Goal: Task Accomplishment & Management: Use online tool/utility

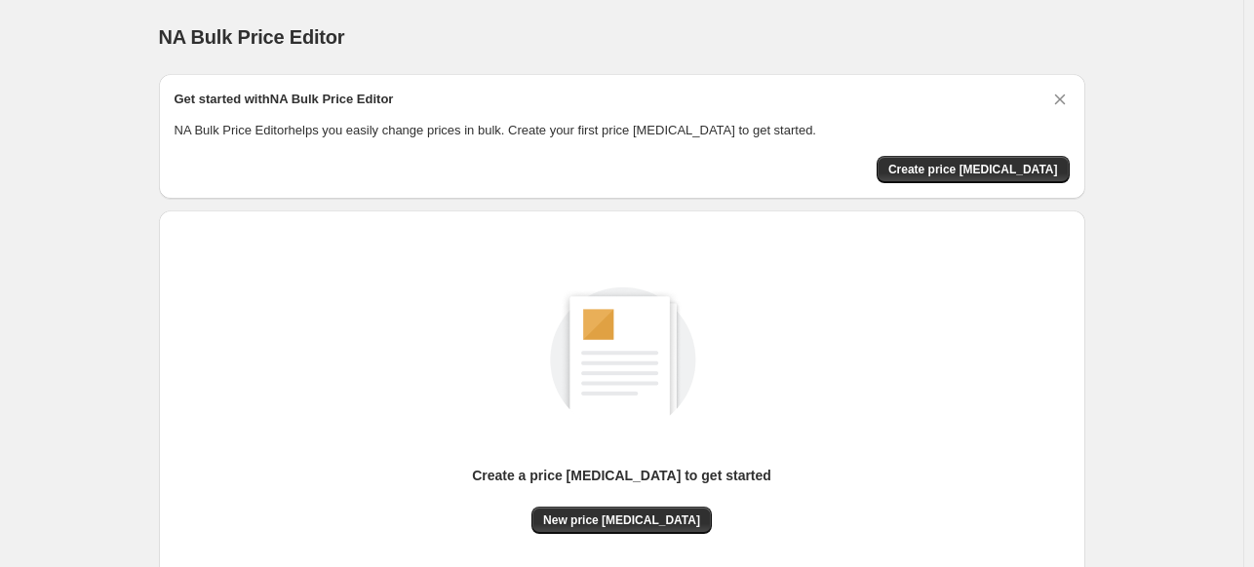
scroll to position [154, 0]
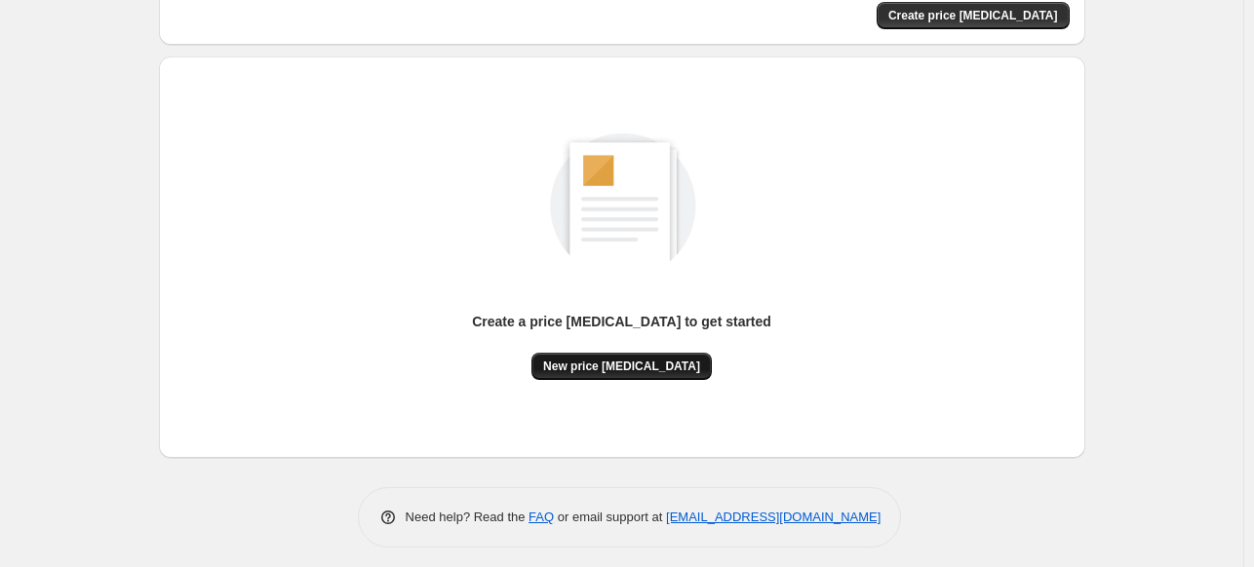
click at [643, 358] on button "New price [MEDICAL_DATA]" at bounding box center [621, 366] width 180 height 27
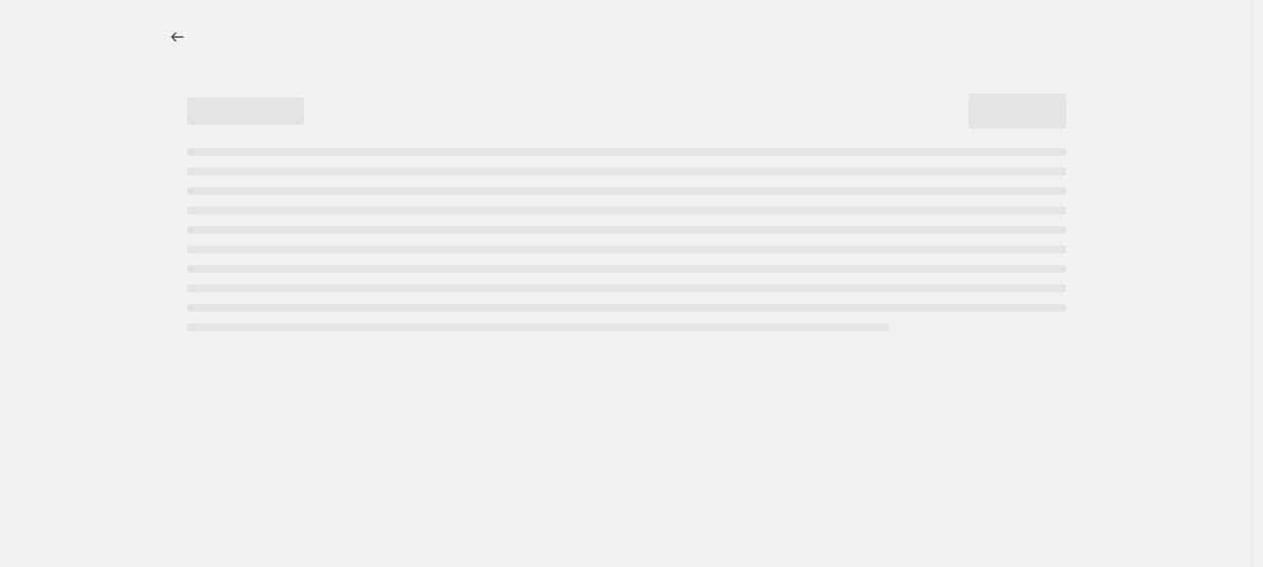
select select "percentage"
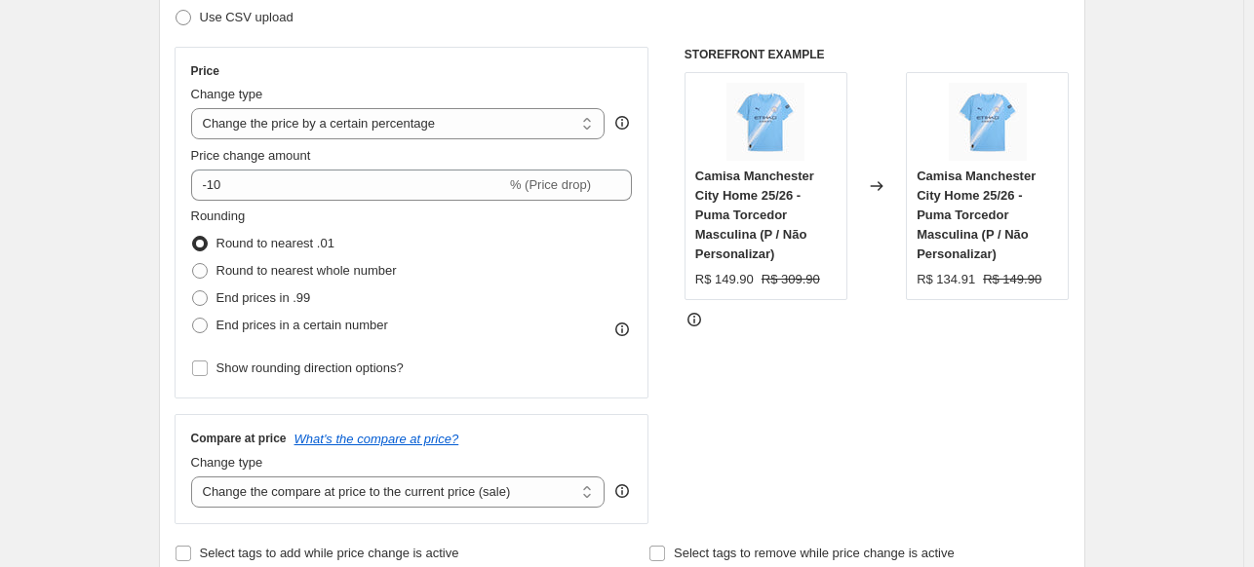
scroll to position [318, 0]
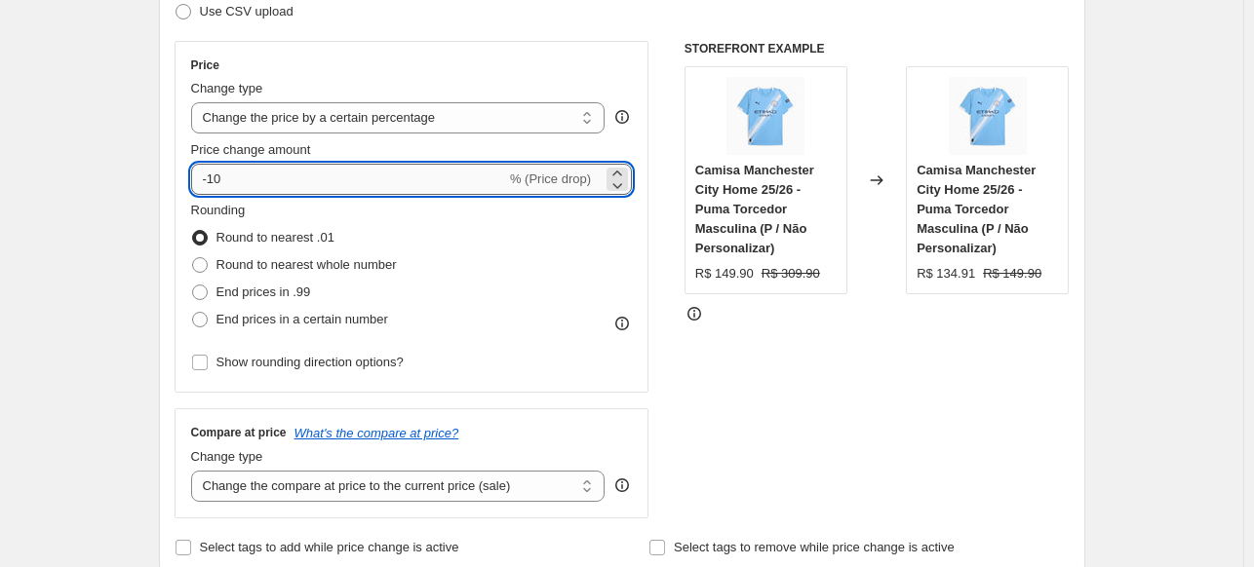
click at [300, 177] on input "-10" at bounding box center [348, 179] width 315 height 31
click at [621, 175] on icon at bounding box center [616, 184] width 19 height 19
click at [620, 169] on icon at bounding box center [616, 173] width 19 height 19
click at [621, 175] on icon at bounding box center [616, 184] width 19 height 19
type input "-11"
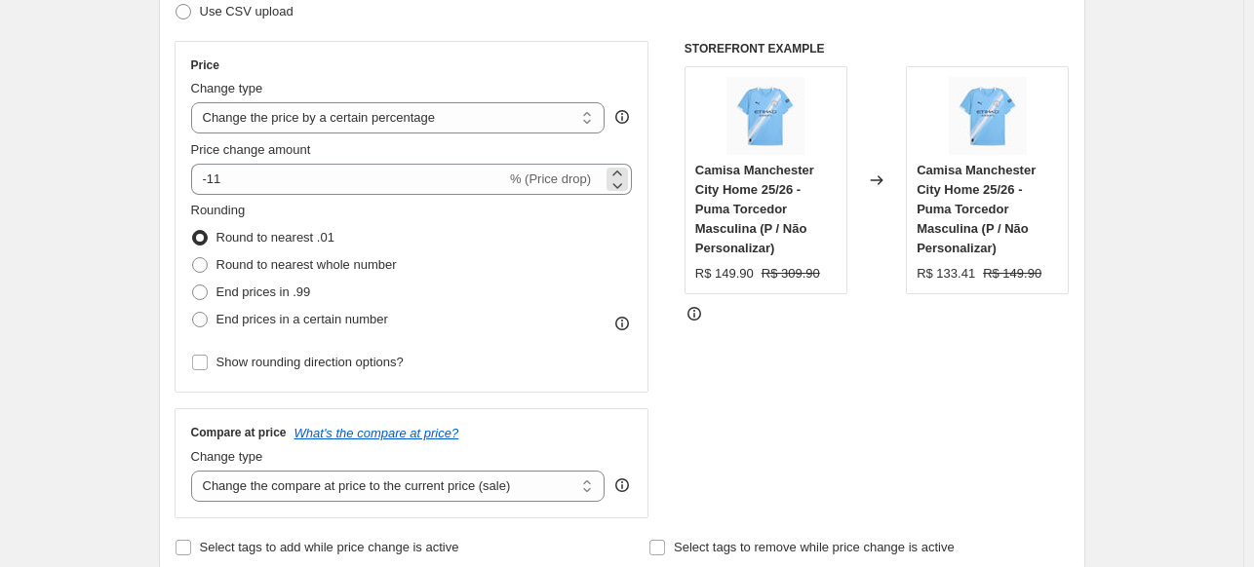
click at [569, 178] on span "% (Price drop)" at bounding box center [550, 179] width 81 height 15
click at [511, 121] on select "Change the price to a certain amount Change the price by a certain amount Chang…" at bounding box center [398, 117] width 414 height 31
select select "by"
click at [195, 102] on select "Change the price to a certain amount Change the price by a certain amount Chang…" at bounding box center [398, 117] width 414 height 31
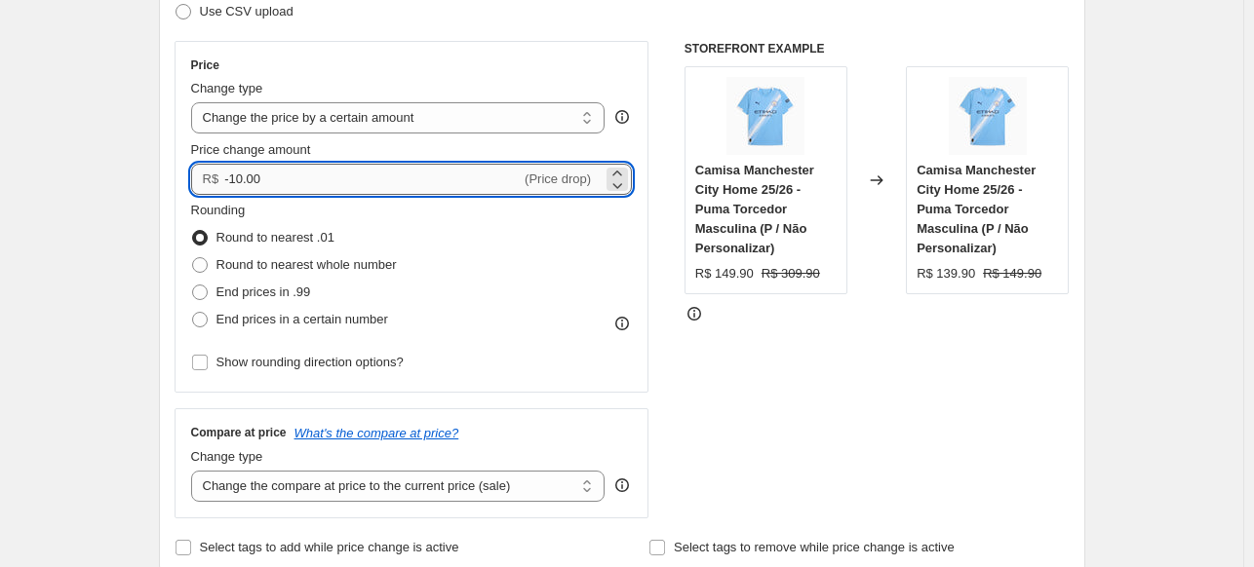
click at [451, 174] on input "-10.00" at bounding box center [372, 179] width 296 height 31
type input "1"
type input "-1"
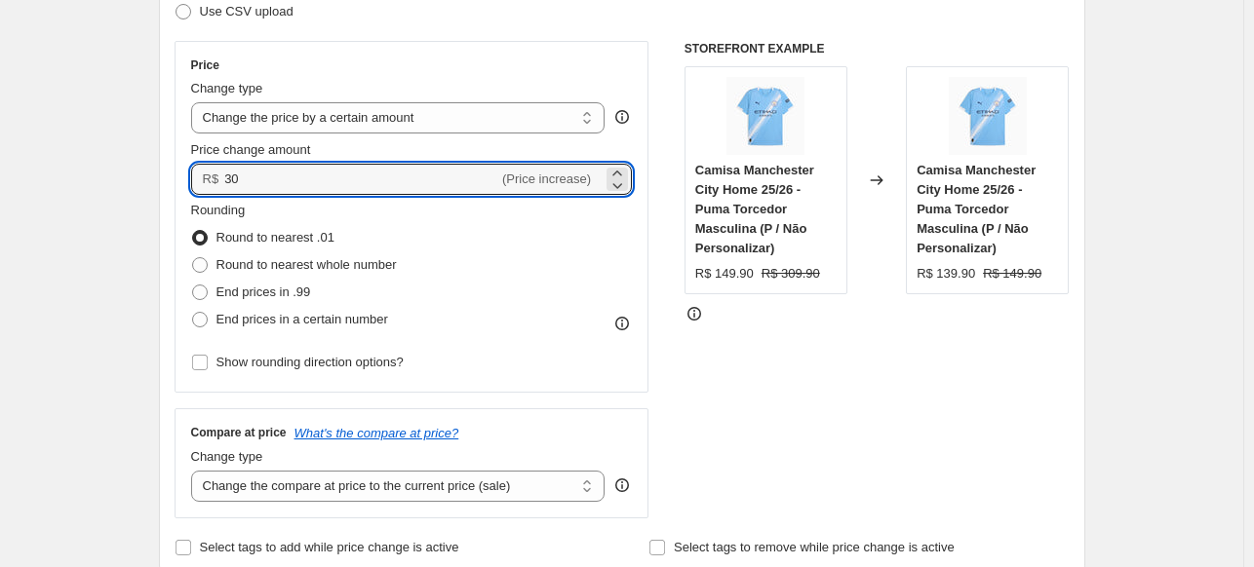
type input "30.00"
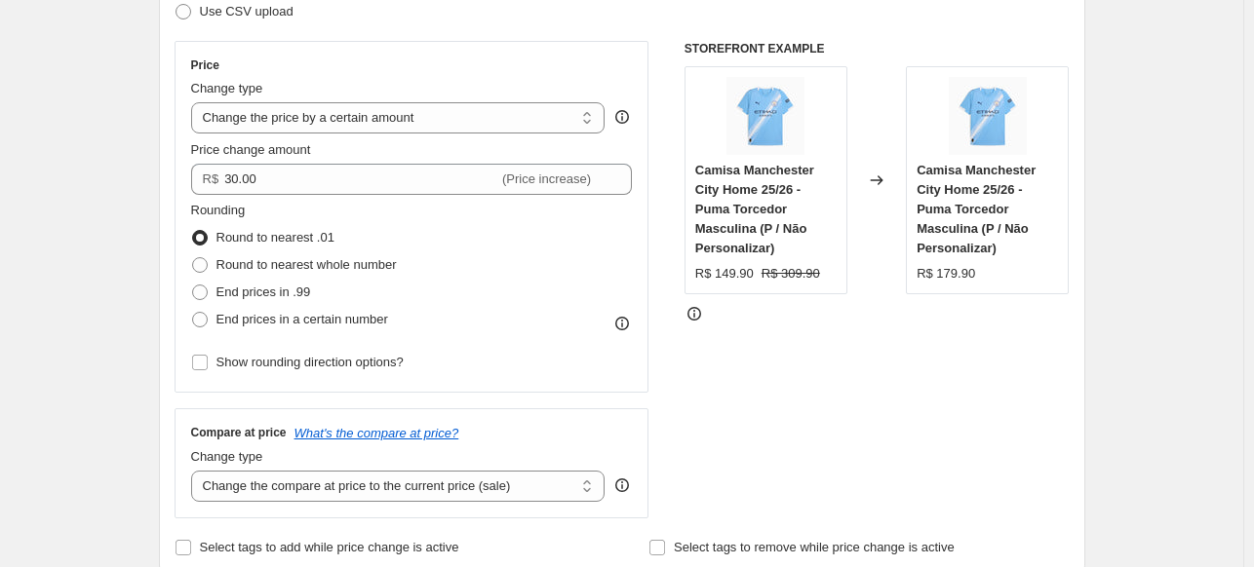
click at [927, 431] on div "STOREFRONT EXAMPLE Camisa Manchester City Home 25/26 - Puma Torcedor Masculina …" at bounding box center [876, 280] width 385 height 478
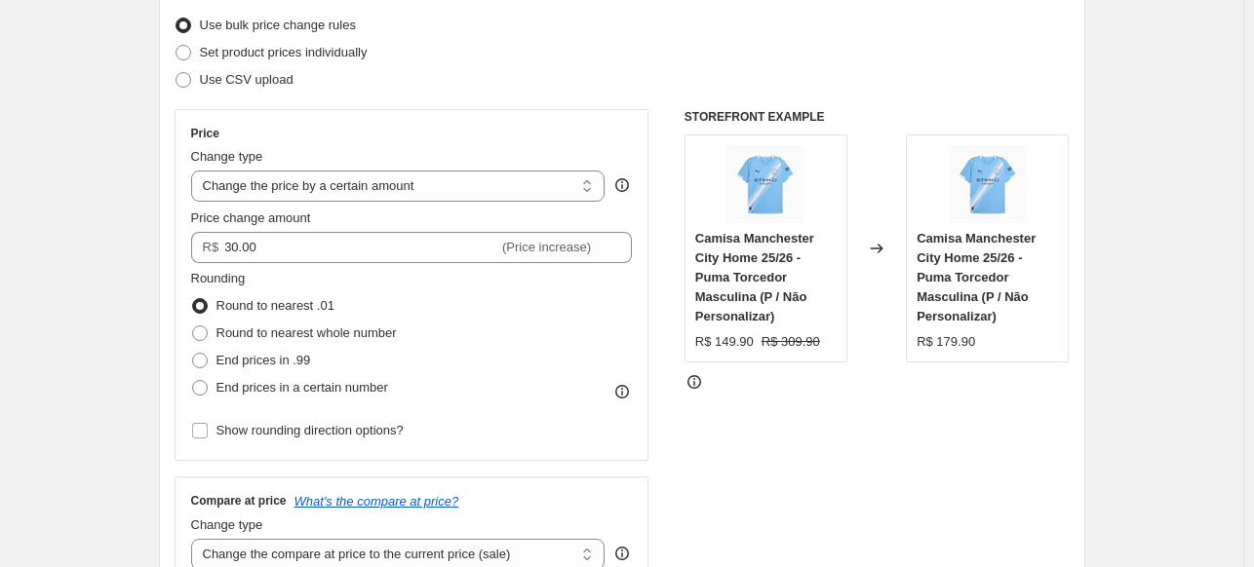
scroll to position [242, 0]
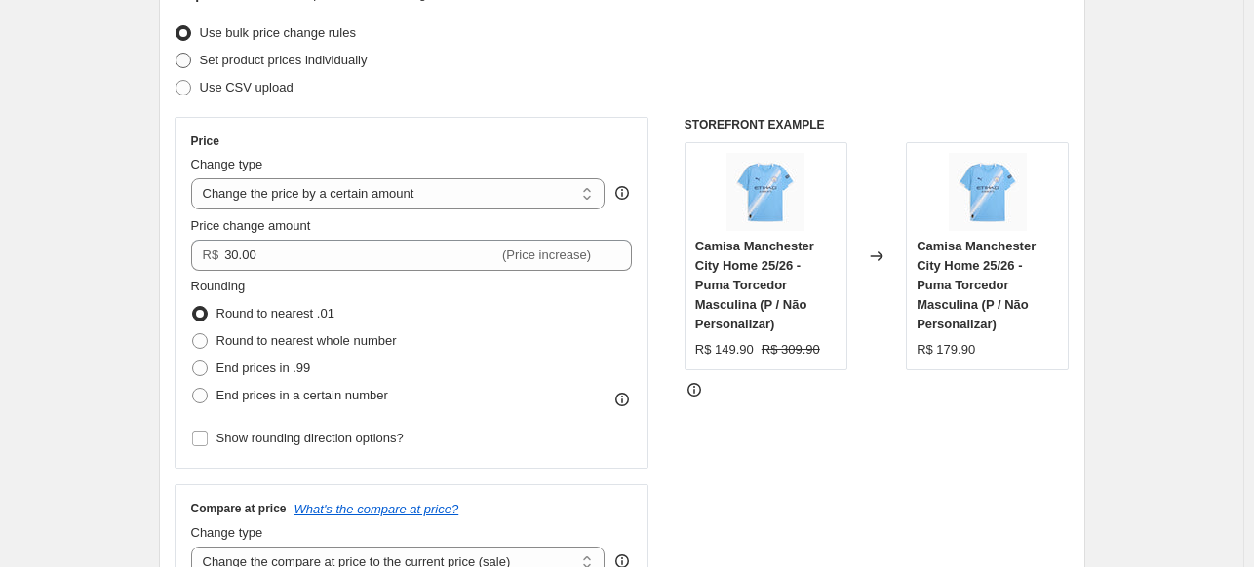
click at [191, 63] on span at bounding box center [183, 61] width 16 height 16
click at [176, 54] on input "Set product prices individually" at bounding box center [175, 53] width 1 height 1
radio input "true"
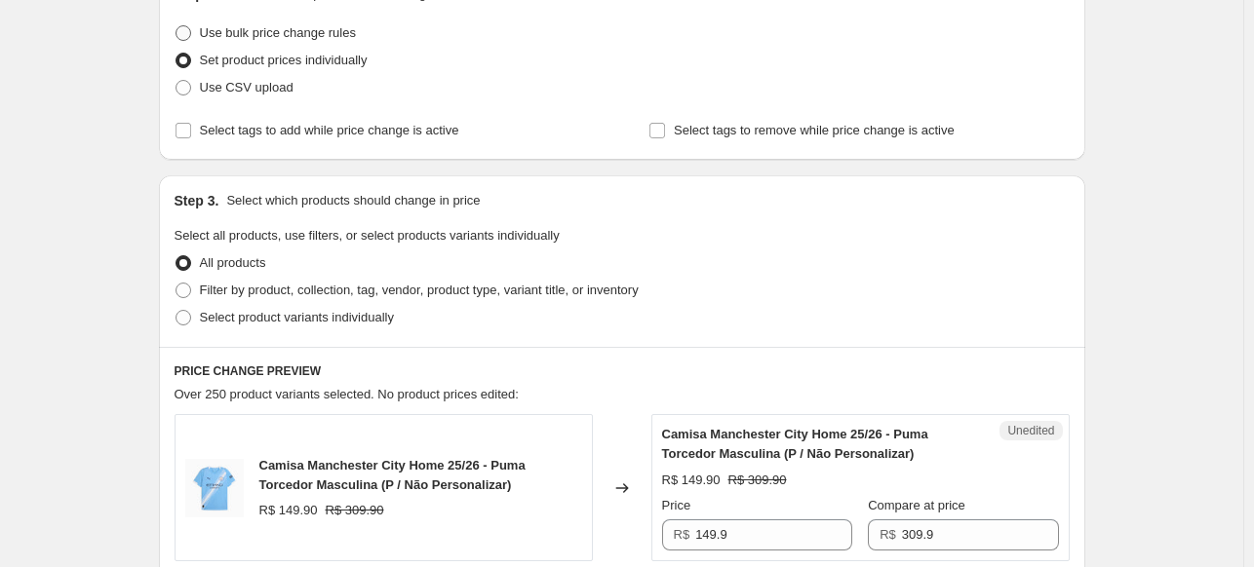
click at [188, 30] on span at bounding box center [183, 33] width 16 height 16
click at [176, 26] on input "Use bulk price change rules" at bounding box center [175, 25] width 1 height 1
radio input "true"
select select "by"
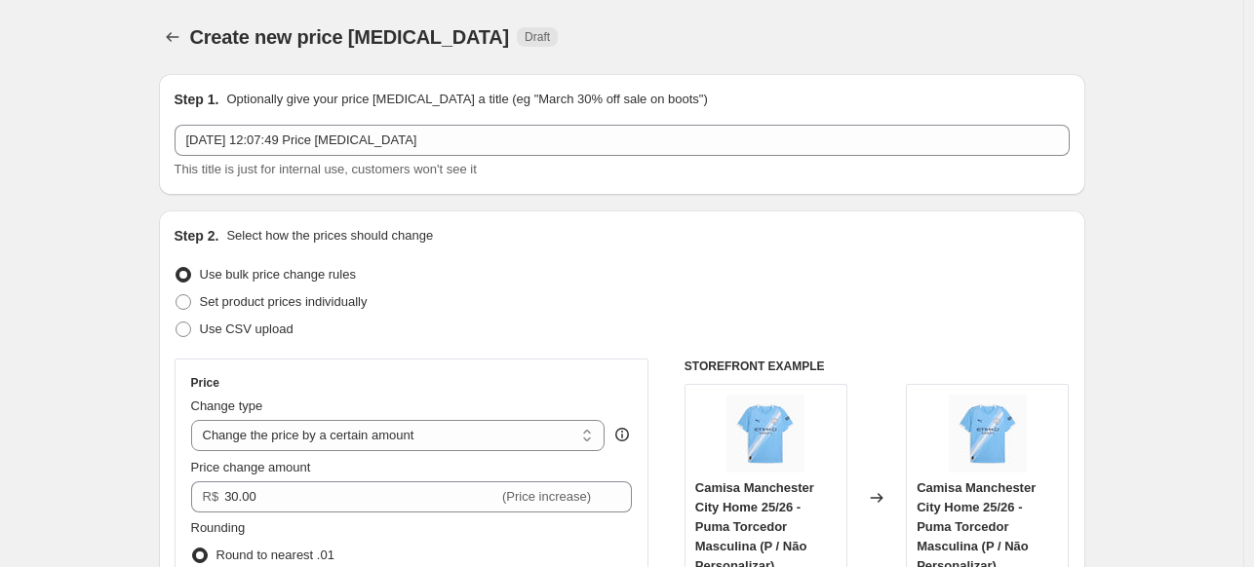
scroll to position [97, 0]
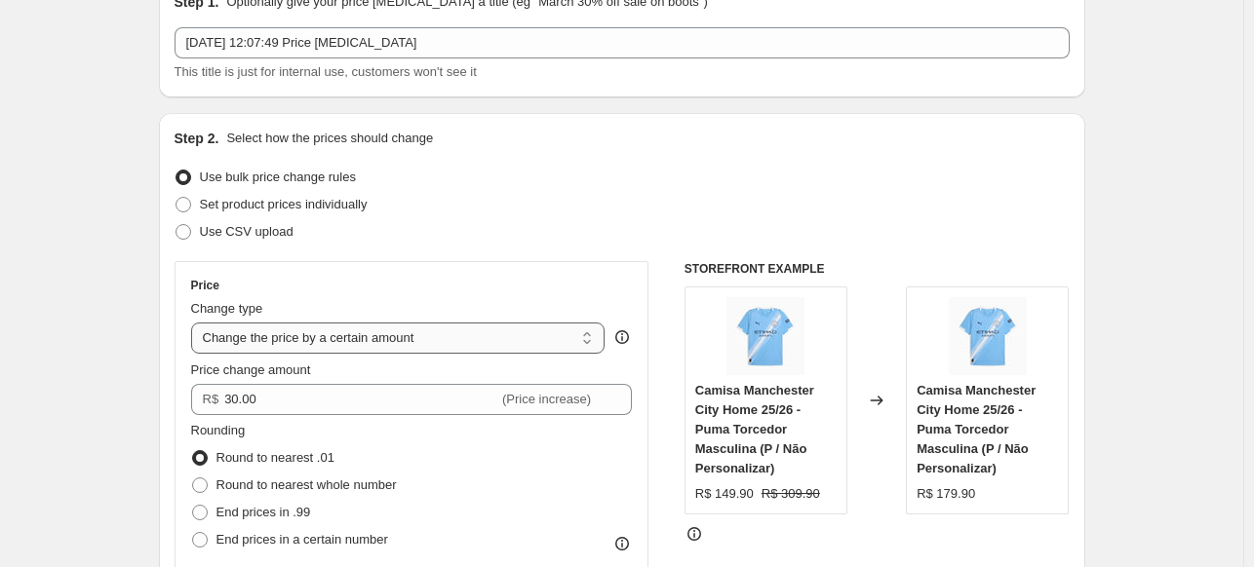
drag, startPoint x: 583, startPoint y: 354, endPoint x: 505, endPoint y: 335, distance: 80.2
click at [505, 335] on select "Change the price to a certain amount Change the price by a certain amount Chang…" at bounding box center [398, 338] width 414 height 31
click at [710, 175] on div "Use bulk price change rules" at bounding box center [621, 177] width 895 height 27
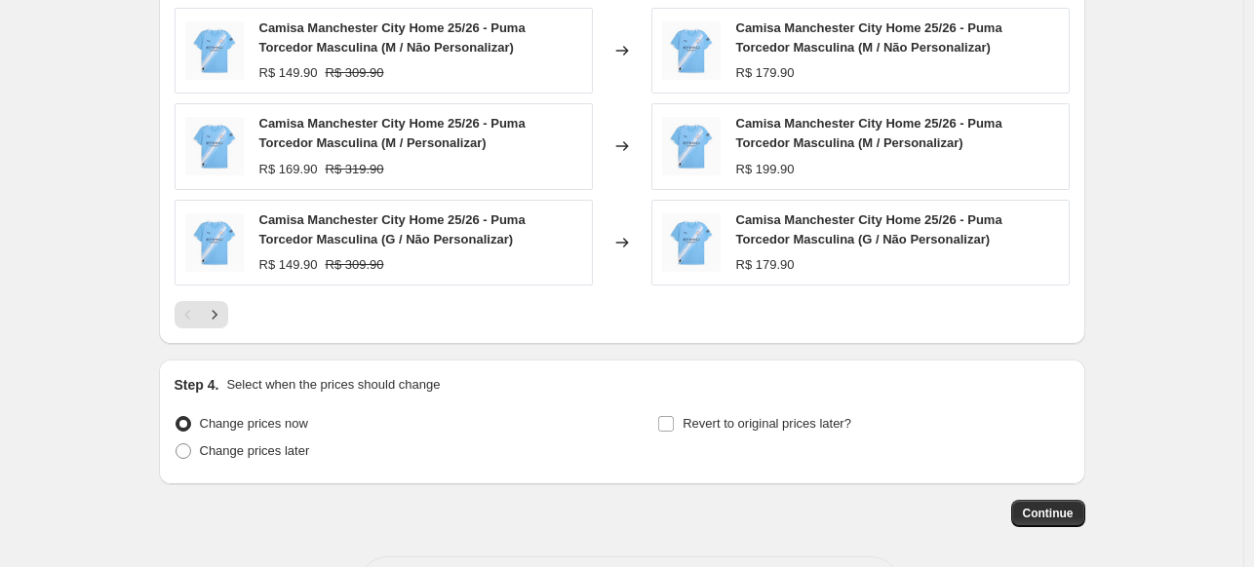
scroll to position [1411, 0]
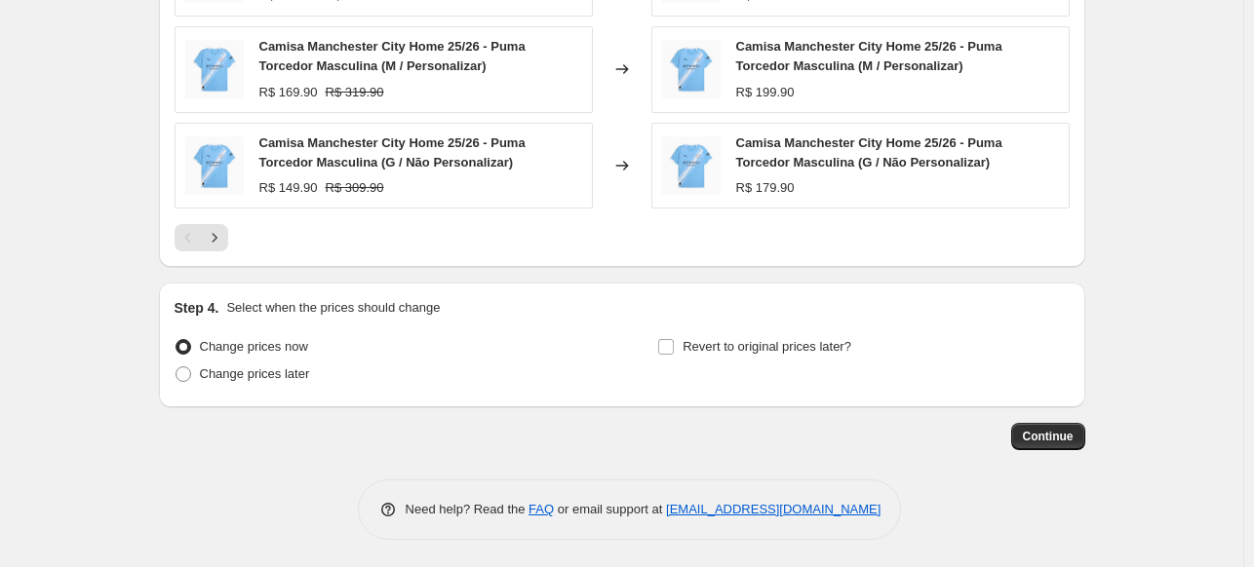
click at [218, 241] on icon "Next" at bounding box center [214, 237] width 19 height 19
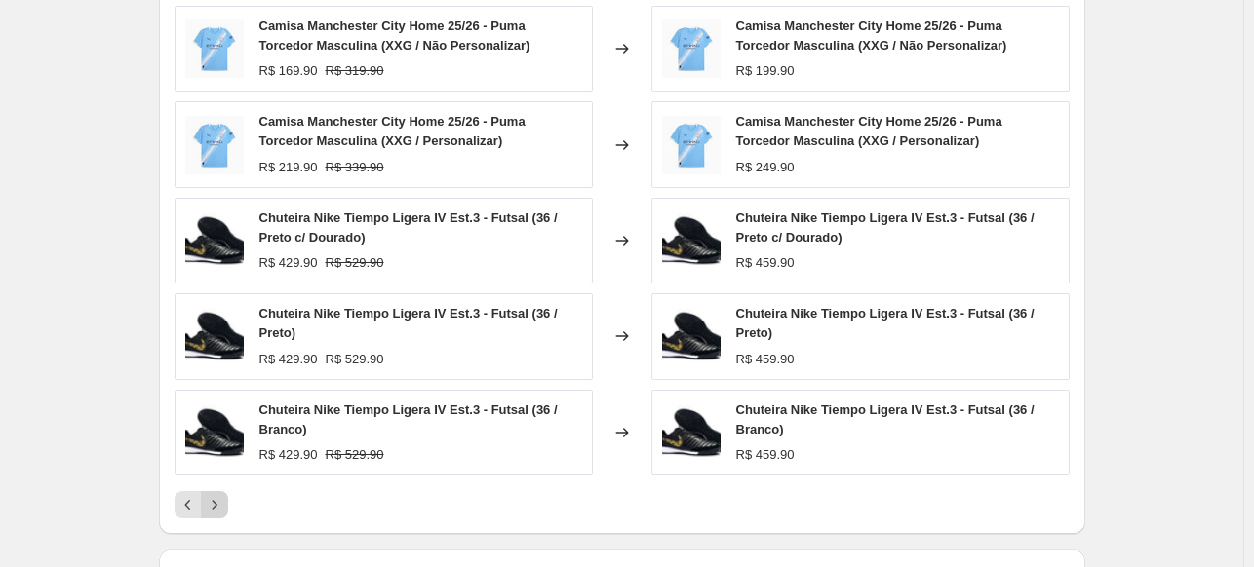
scroll to position [1152, 0]
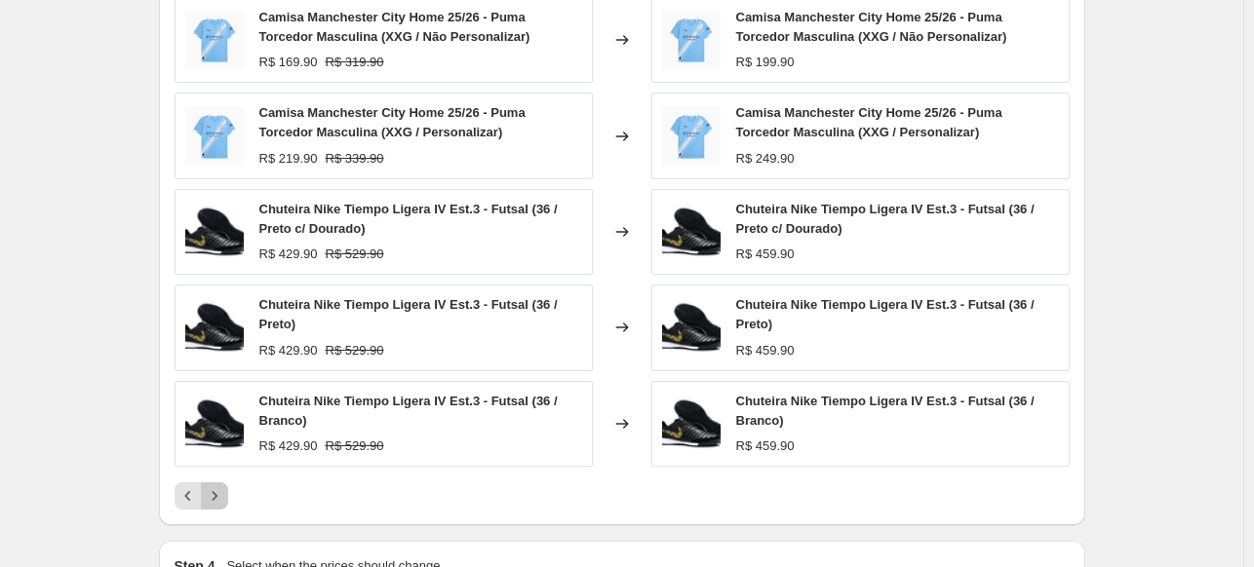
click at [223, 493] on icon "Next" at bounding box center [214, 495] width 19 height 19
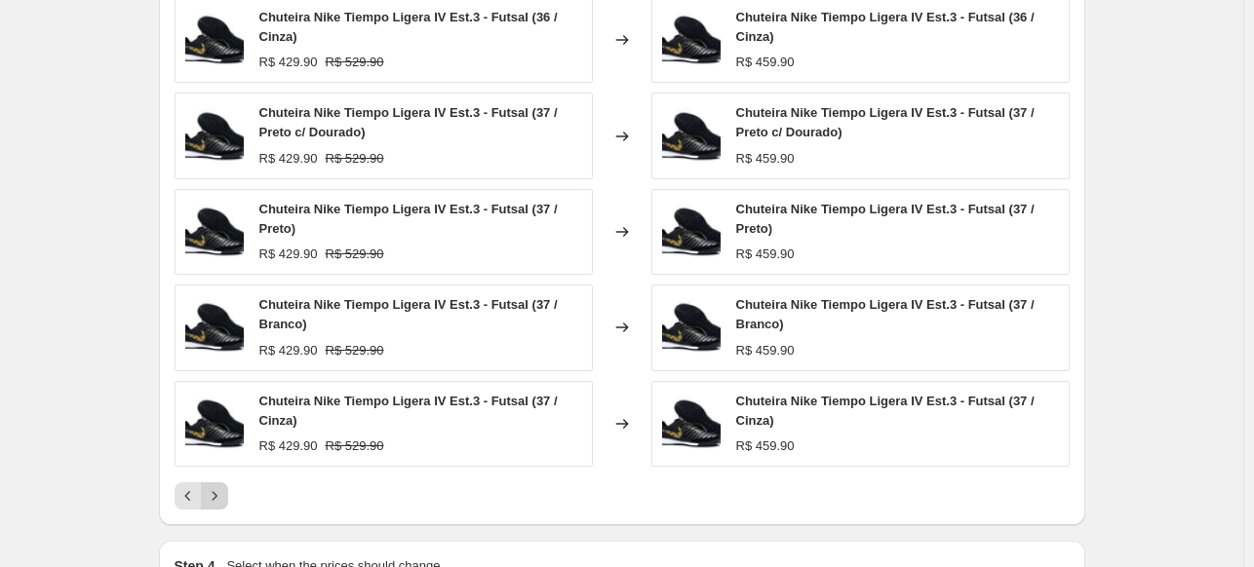
click at [223, 493] on icon "Next" at bounding box center [214, 495] width 19 height 19
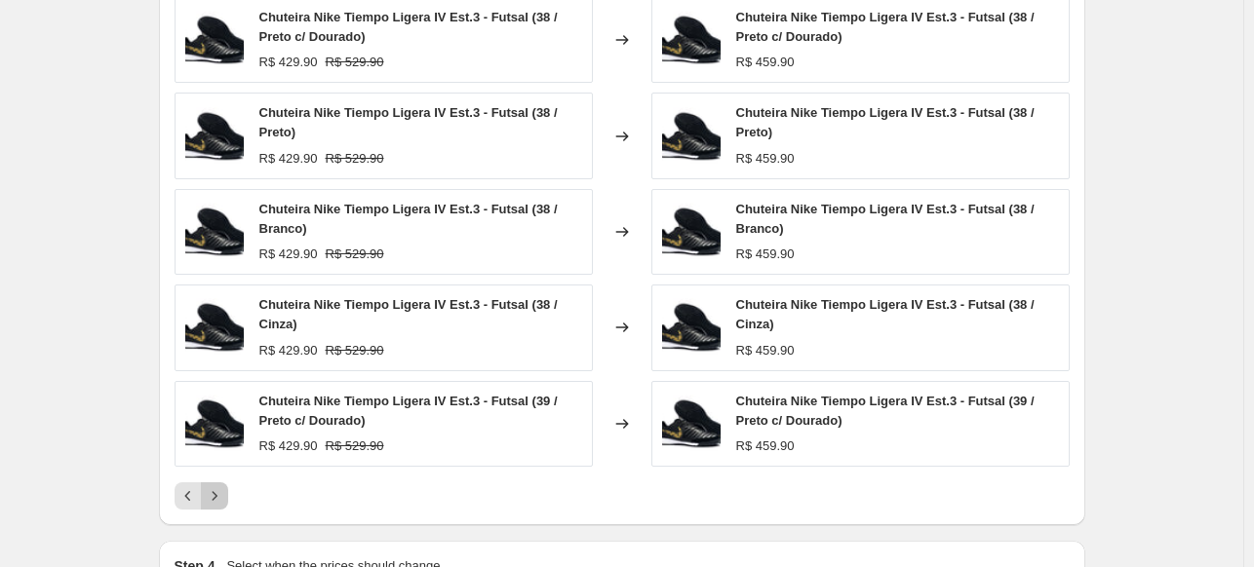
click at [223, 493] on icon "Next" at bounding box center [214, 495] width 19 height 19
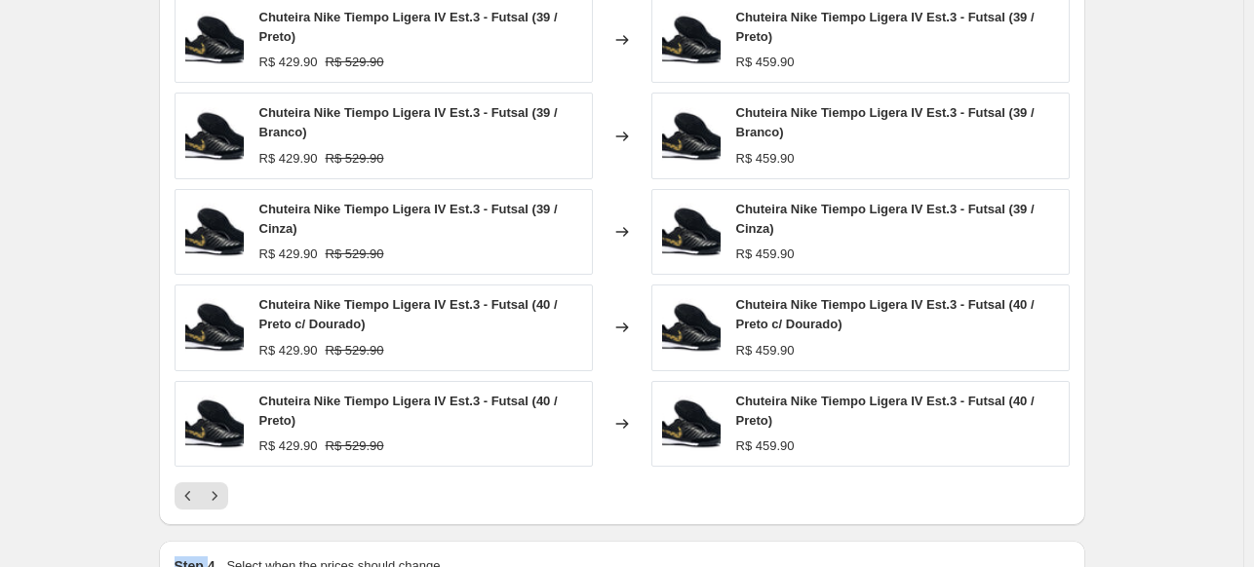
click at [222, 493] on icon "Next" at bounding box center [214, 495] width 19 height 19
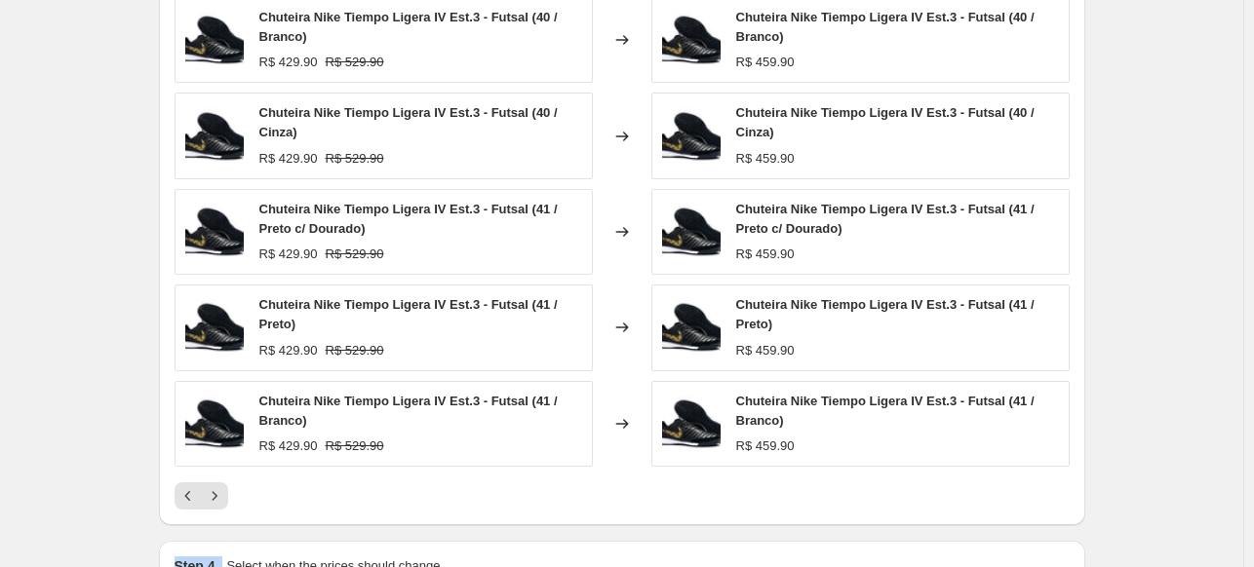
click at [222, 493] on icon "Next" at bounding box center [214, 495] width 19 height 19
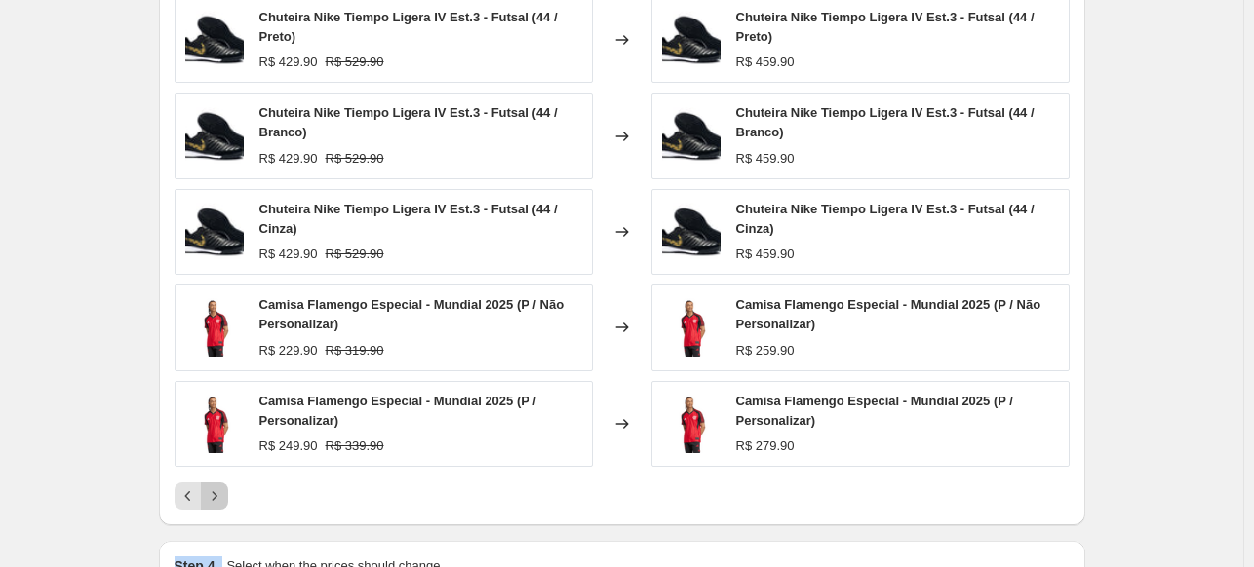
click at [222, 493] on icon "Next" at bounding box center [214, 495] width 19 height 19
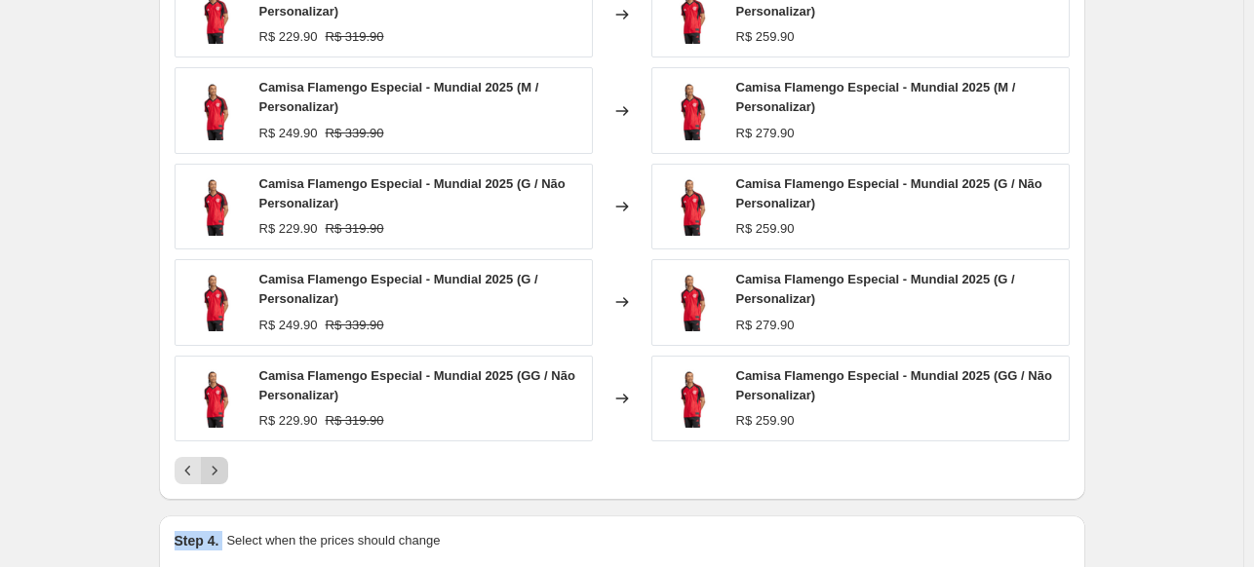
scroll to position [1183, 0]
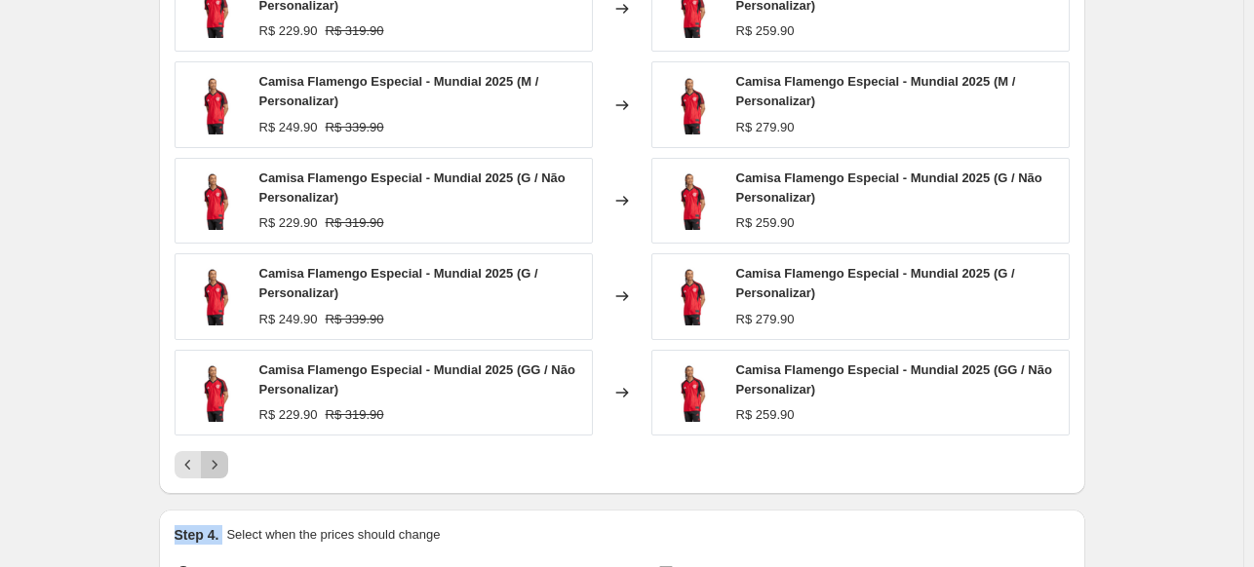
click at [222, 462] on icon "Next" at bounding box center [214, 464] width 19 height 19
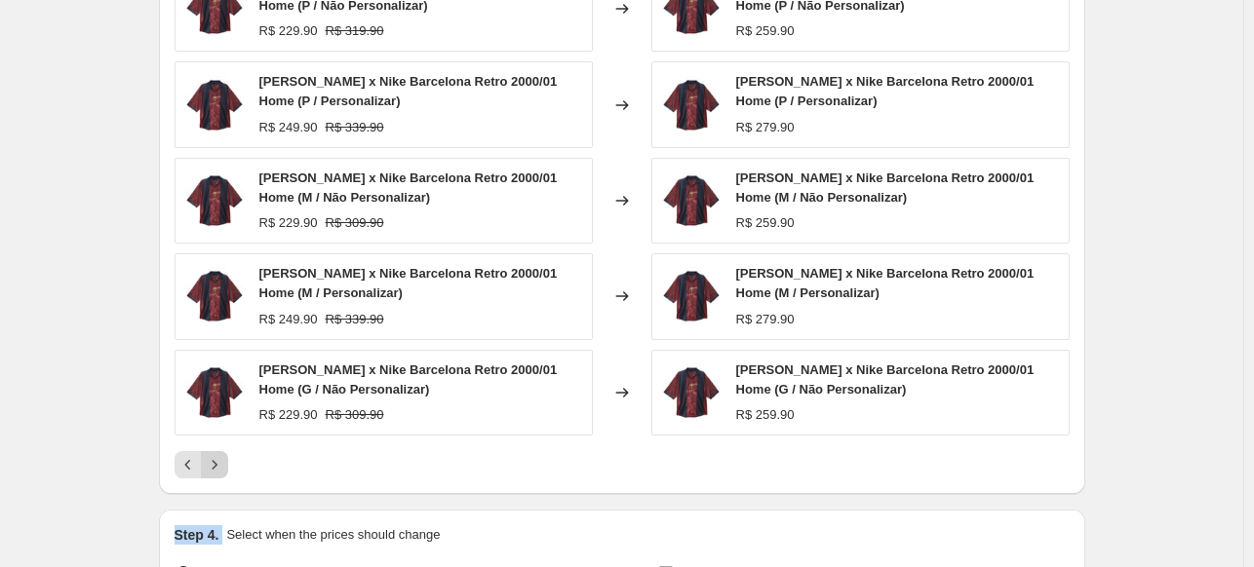
click at [222, 462] on icon "Next" at bounding box center [214, 464] width 19 height 19
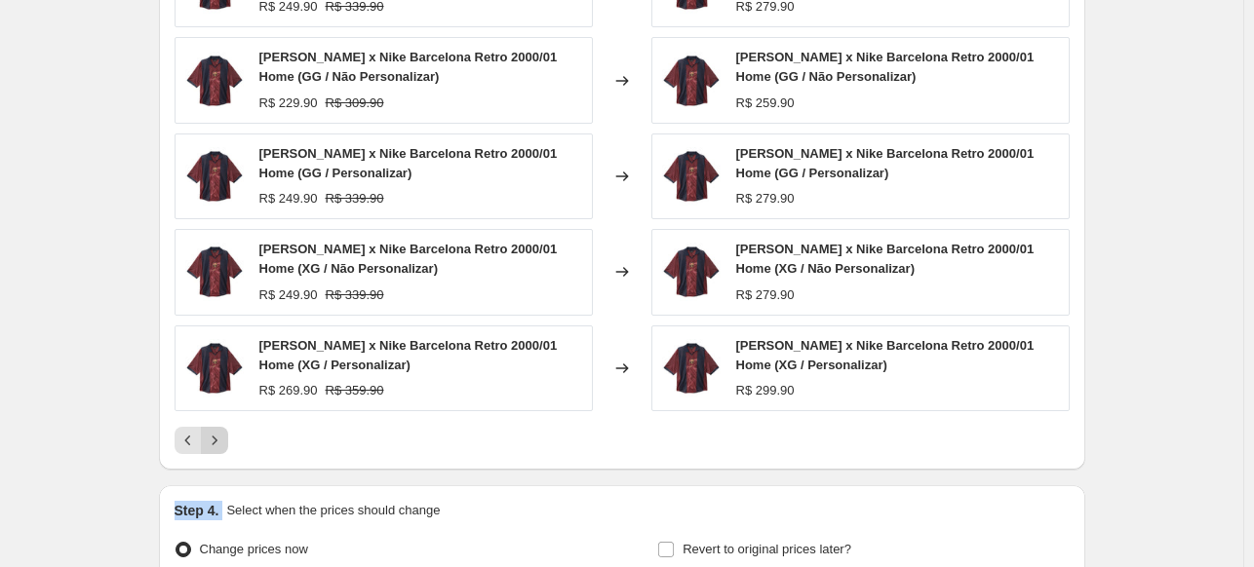
scroll to position [1209, 0]
click at [221, 443] on icon "Next" at bounding box center [214, 439] width 19 height 19
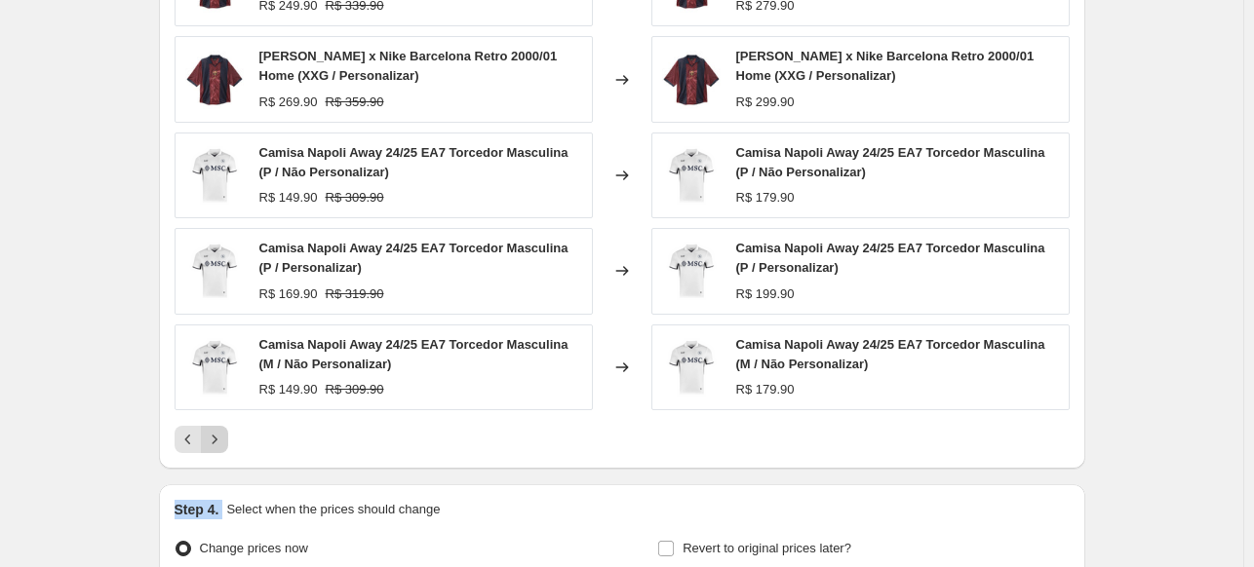
click at [228, 436] on button "Next" at bounding box center [214, 439] width 27 height 27
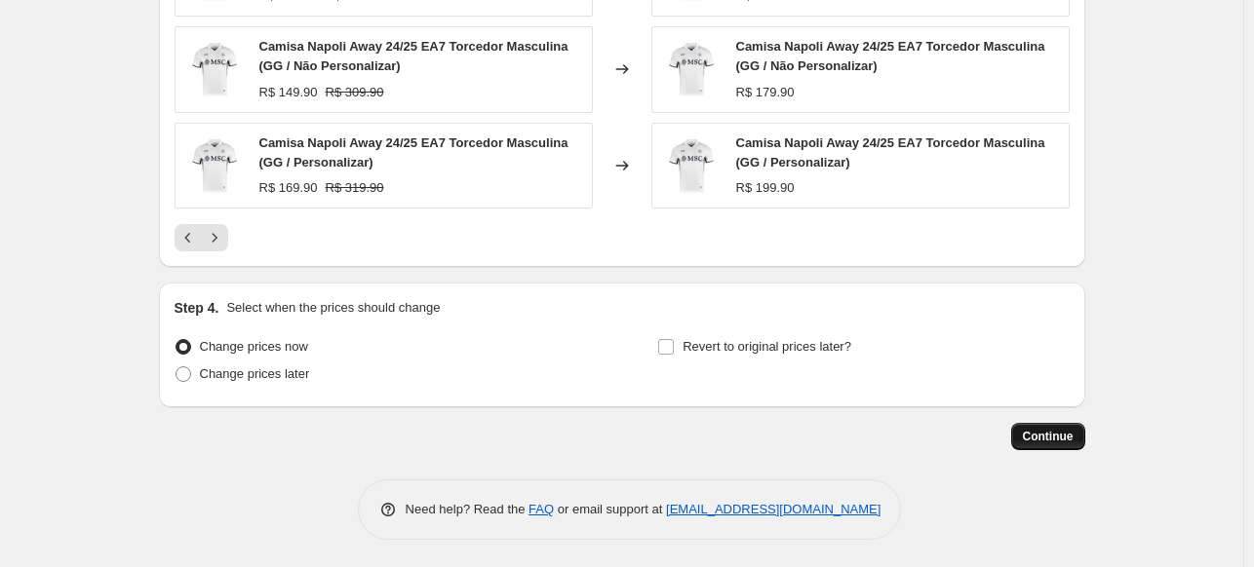
click at [1068, 444] on button "Continue" at bounding box center [1048, 436] width 74 height 27
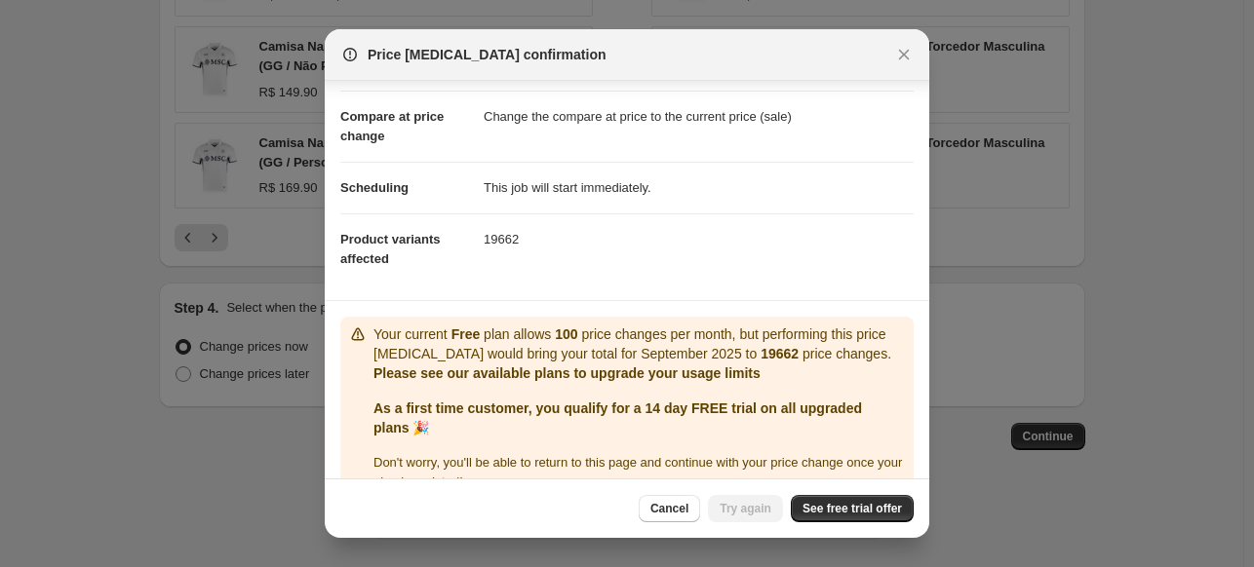
scroll to position [111, 0]
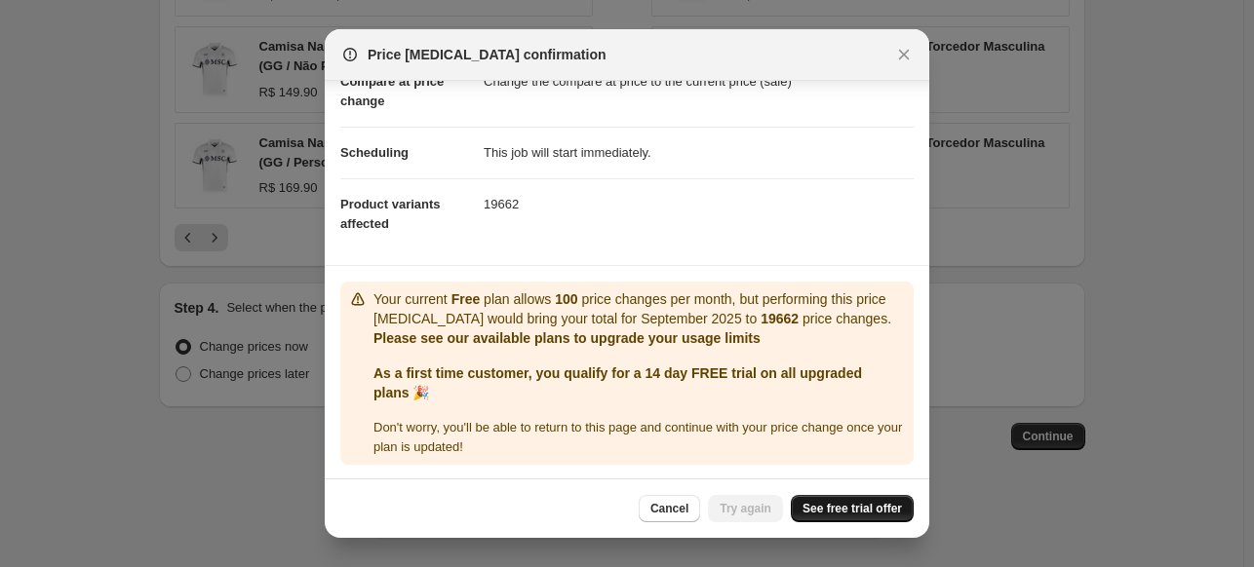
click at [818, 506] on span "See free trial offer" at bounding box center [851, 509] width 99 height 16
